Goal: Transaction & Acquisition: Purchase product/service

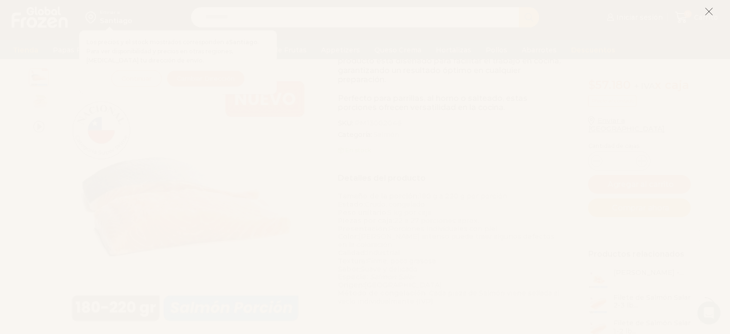
scroll to position [196, 0]
click at [711, 9] on line at bounding box center [709, 11] width 7 height 7
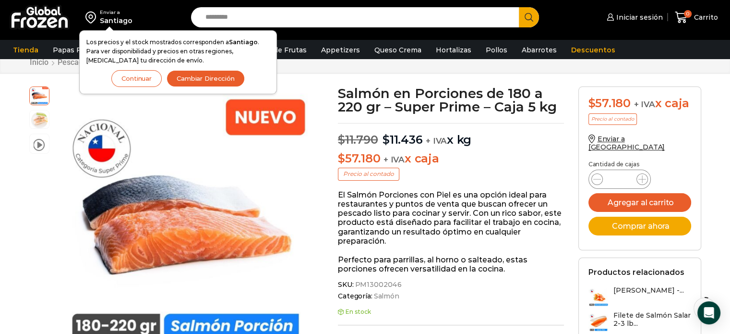
scroll to position [32, 0]
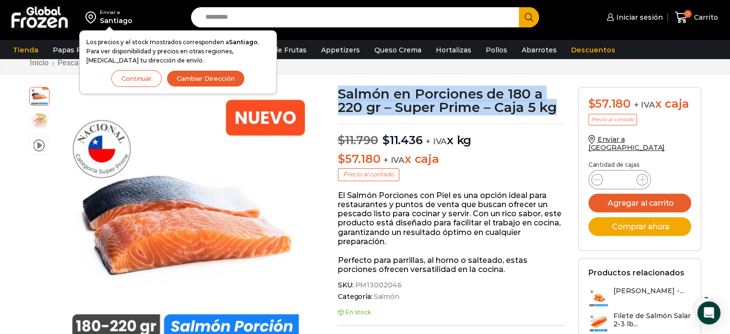
drag, startPoint x: 562, startPoint y: 111, endPoint x: 338, endPoint y: 99, distance: 223.6
click at [338, 99] on h1 "Salmón en Porciones de 180 a 220 gr – Super Prime – Caja 5 kg" at bounding box center [451, 100] width 226 height 27
click at [560, 105] on h1 "Salmón en Porciones de 180 a 220 gr – Super Prime – Caja 5 kg" at bounding box center [451, 100] width 226 height 27
drag, startPoint x: 565, startPoint y: 112, endPoint x: 330, endPoint y: 94, distance: 235.0
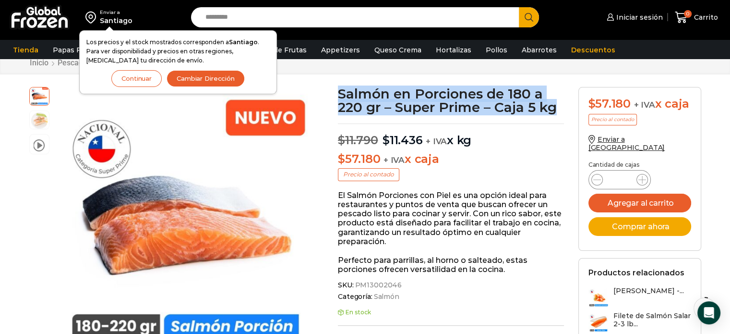
copy div "video Pasa el mouse por encima de la imagen para aplicar zoom Salmón en Porcion…"
click at [465, 113] on h1 "Salmón en Porciones de 180 a 220 gr – Super Prime – Caja 5 kg" at bounding box center [451, 100] width 226 height 27
drag, startPoint x: 501, startPoint y: 105, endPoint x: 340, endPoint y: 98, distance: 160.5
click at [340, 98] on h1 "Salmón en Porciones de 180 a 220 gr – Super Prime – Caja 5 kg" at bounding box center [451, 100] width 226 height 27
copy h1 "Salmón en Porciones de 180 a 220 gr – Super Prime – Caja 5 kg"
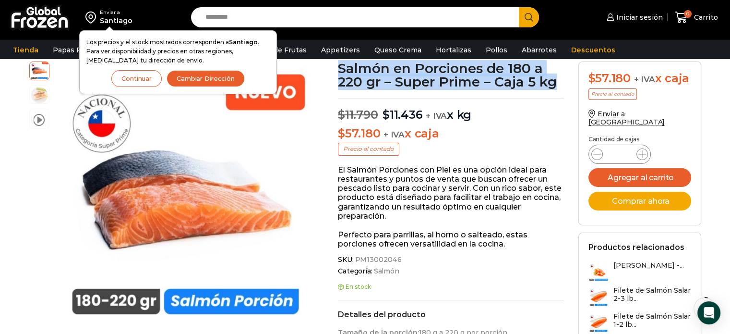
scroll to position [0, 0]
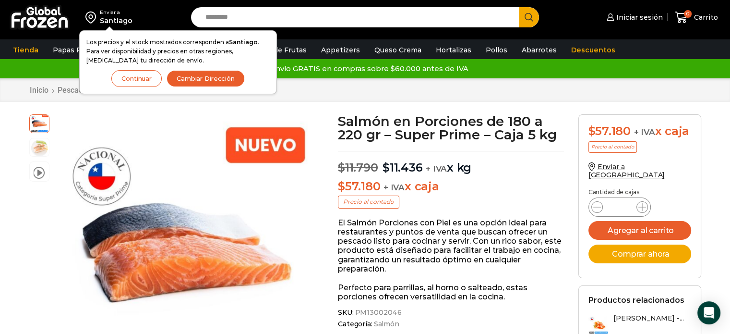
click at [263, 23] on input "Search input" at bounding box center [358, 17] width 314 height 20
type input "*******"
click at [519, 7] on button "Search" at bounding box center [529, 17] width 20 height 20
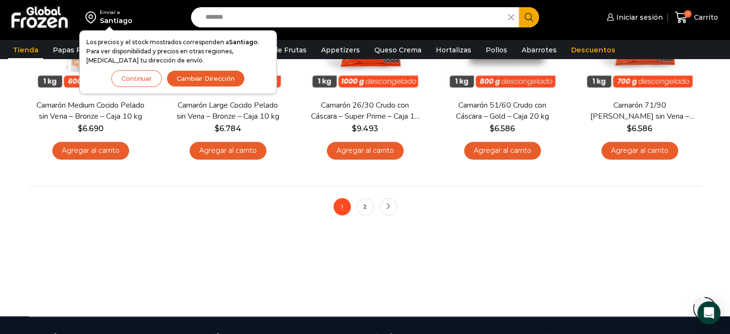
scroll to position [837, 0]
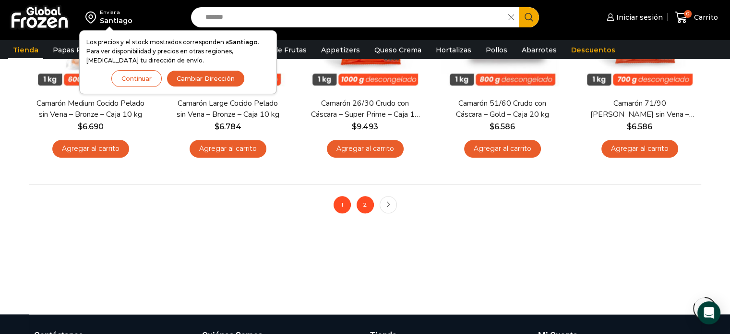
click at [362, 202] on link "2" at bounding box center [365, 204] width 17 height 17
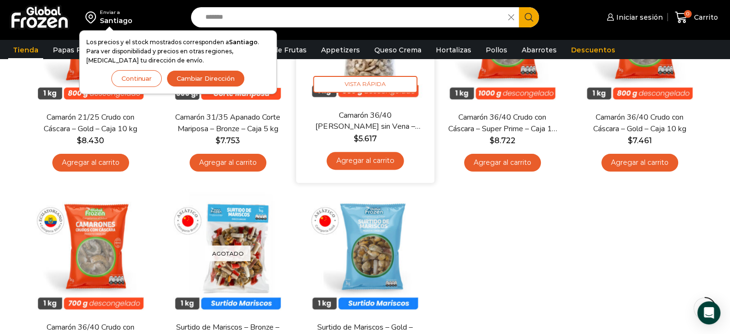
scroll to position [246, 0]
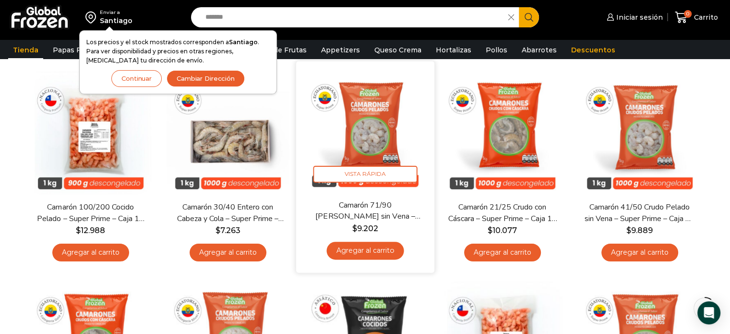
click at [342, 140] on img at bounding box center [365, 131] width 124 height 124
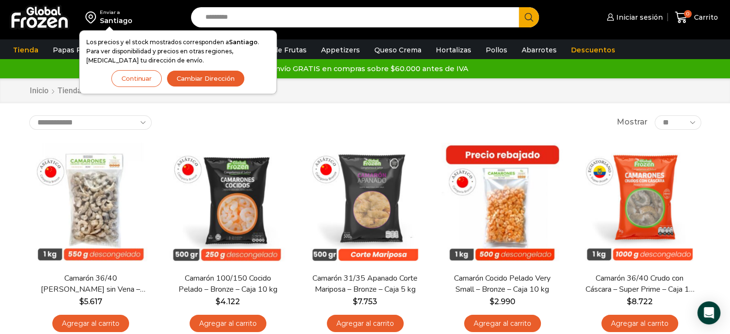
scroll to position [8, 0]
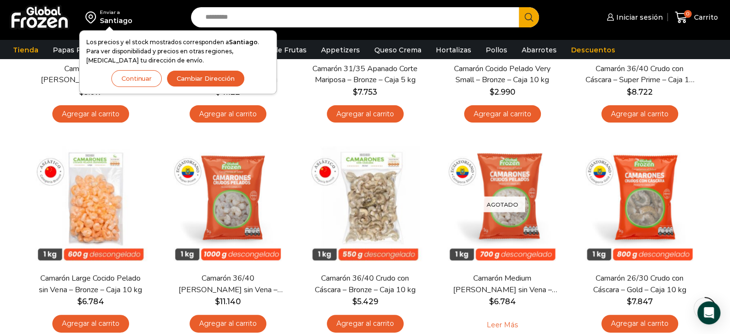
scroll to position [261, 0]
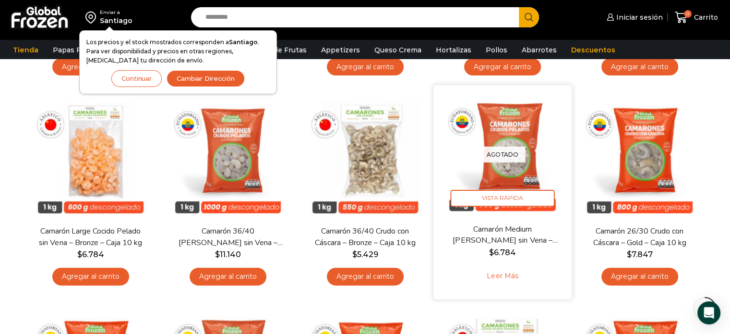
click at [532, 228] on link "Camarón Medium [PERSON_NAME] sin Vena – Silver – Caja 10 kg" at bounding box center [501, 235] width 111 height 23
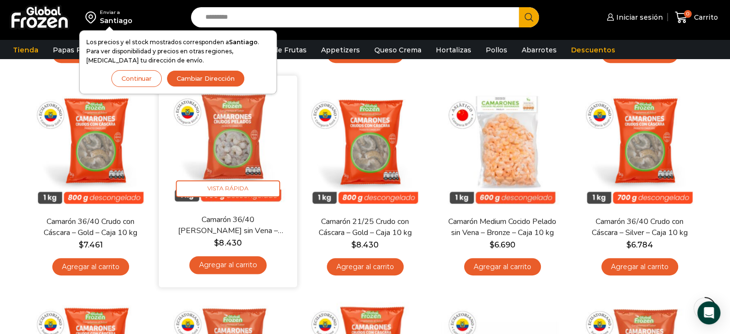
scroll to position [498, 0]
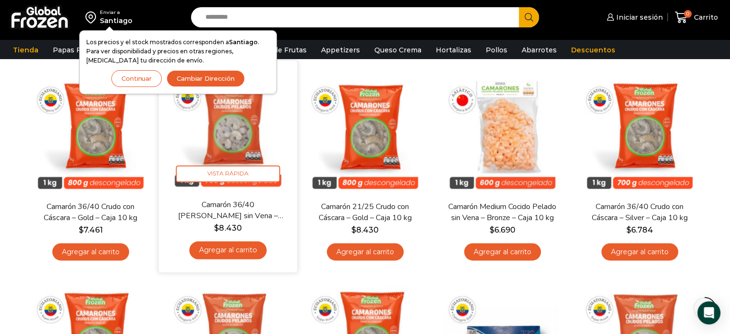
click at [255, 144] on img at bounding box center [228, 130] width 124 height 124
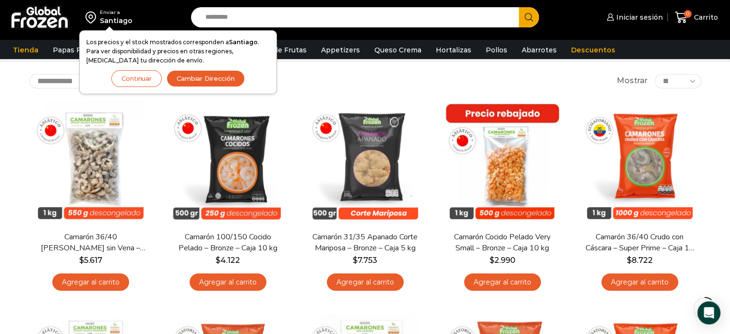
scroll to position [0, 0]
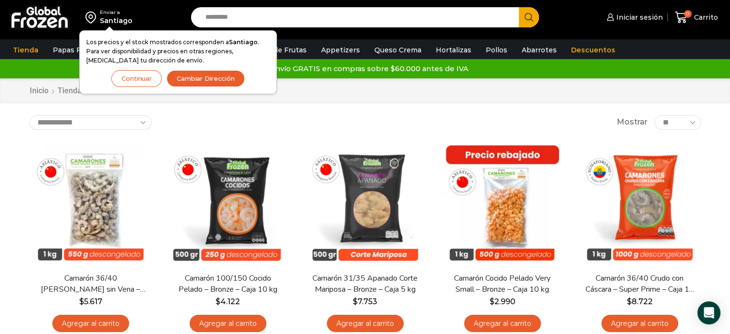
click at [116, 128] on select "**********" at bounding box center [90, 122] width 122 height 14
select select "*****"
click at [29, 115] on select "**********" at bounding box center [90, 122] width 122 height 14
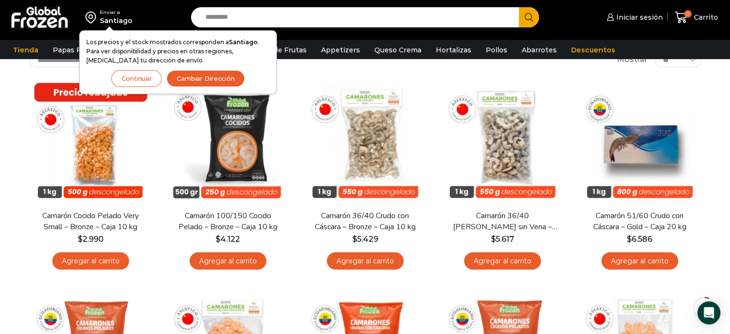
scroll to position [68, 0]
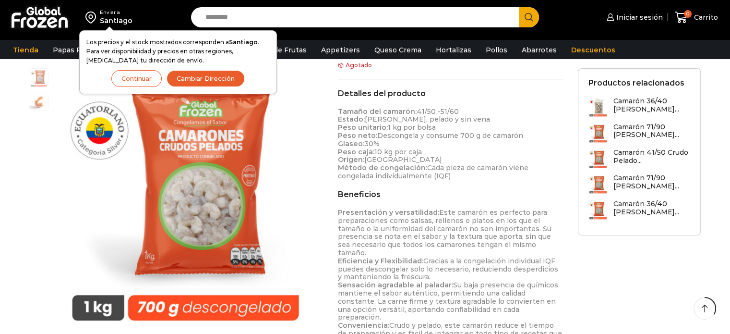
scroll to position [477, 0]
